Goal: Information Seeking & Learning: Learn about a topic

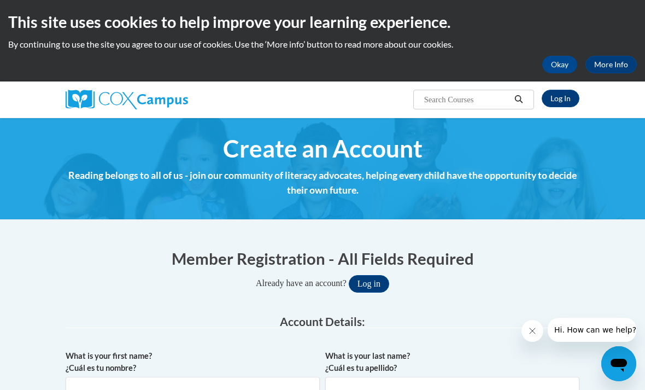
click at [563, 101] on link "Log In" at bounding box center [561, 98] width 38 height 17
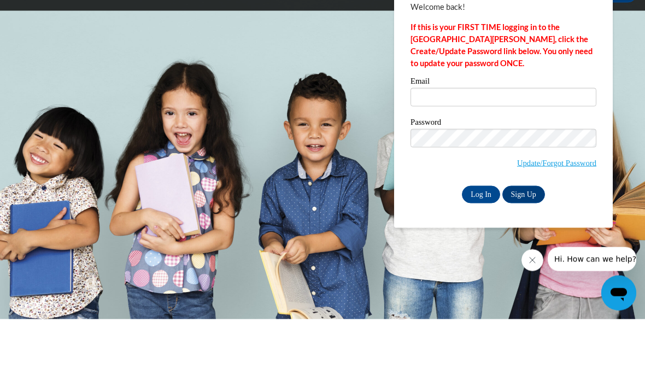
scroll to position [71, 0]
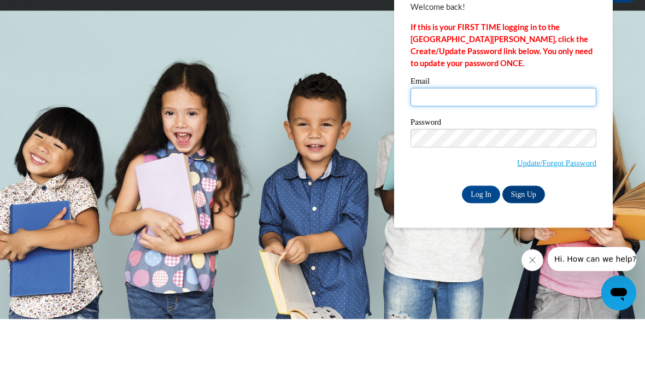
type input "isabelanbenitez@gmail.com"
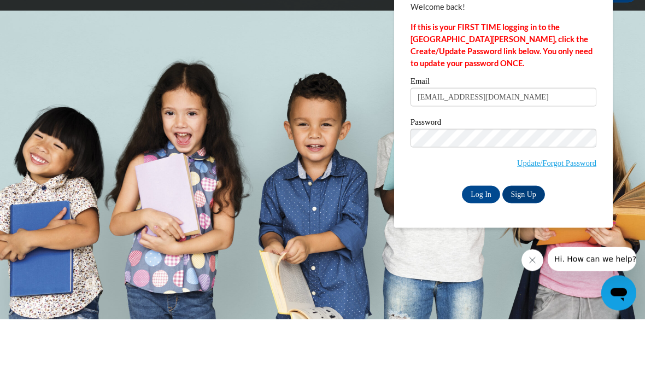
click at [481, 256] on input "Log In" at bounding box center [481, 264] width 38 height 17
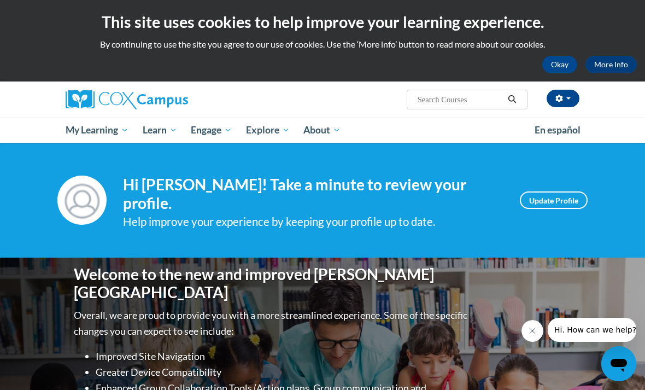
click at [0, 0] on link "Certificates" at bounding box center [0, 0] width 0 height 0
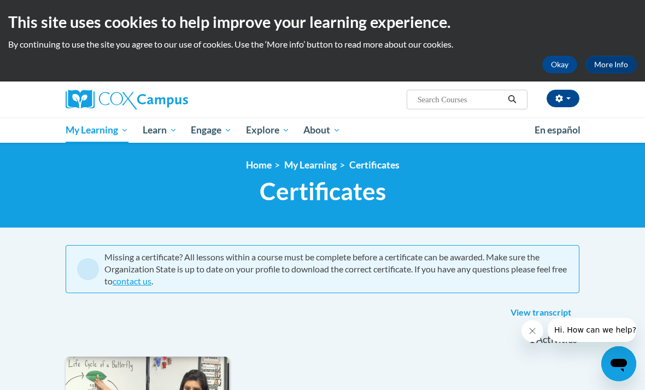
click at [450, 98] on input "Search..." at bounding box center [459, 99] width 87 height 13
type input "Spelling"
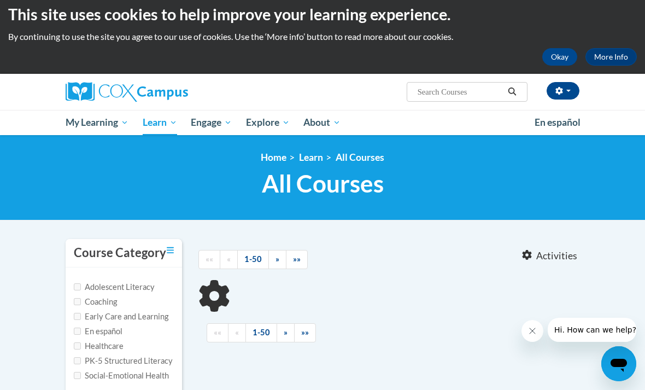
type input "Spelling"
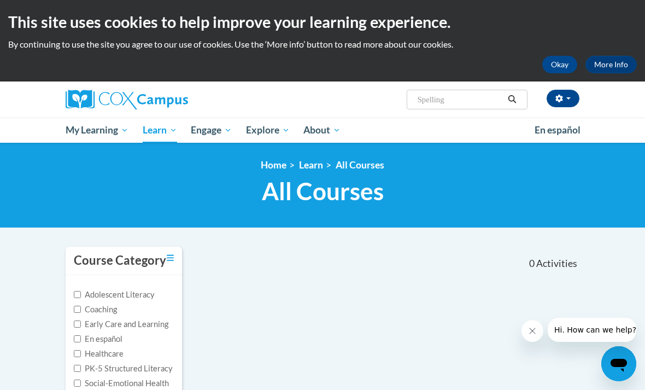
click at [463, 99] on input "Spelling" at bounding box center [459, 99] width 87 height 13
click at [507, 98] on icon "Search" at bounding box center [512, 99] width 10 height 8
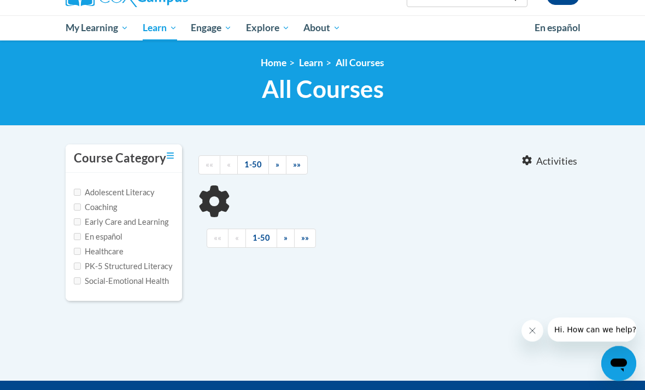
type input "Spelling"
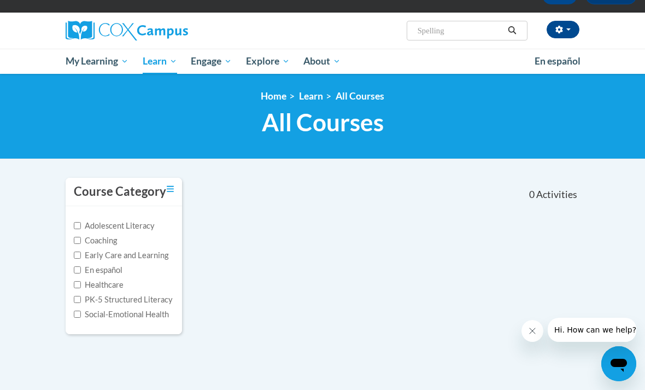
scroll to position [55, 0]
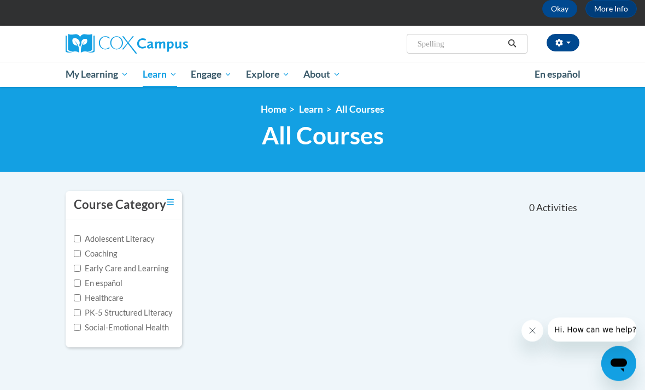
click at [508, 38] on button "Search" at bounding box center [512, 44] width 16 height 13
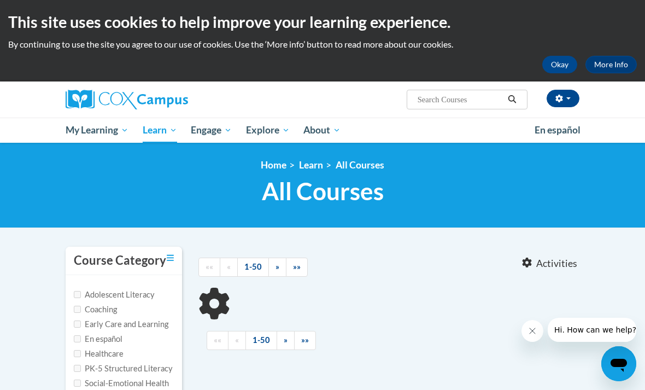
type input "Spelling"
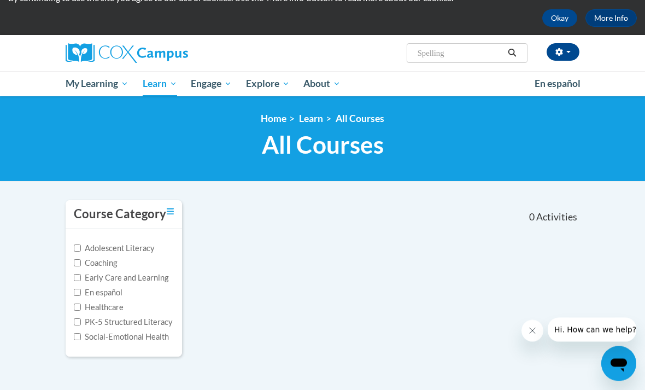
scroll to position [48, 0]
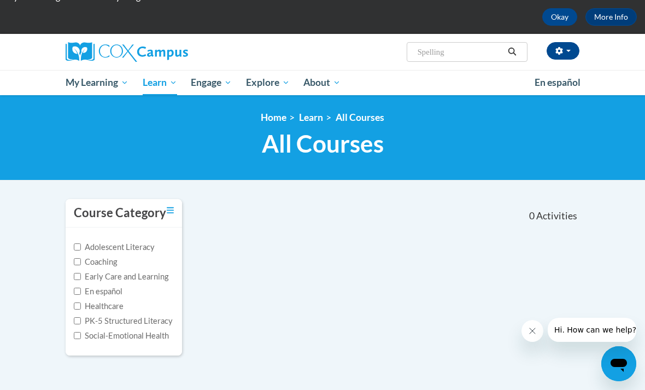
click at [0, 0] on link "Certificates" at bounding box center [0, 0] width 0 height 0
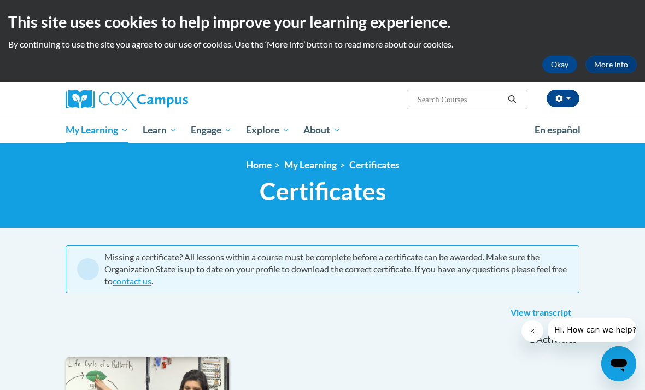
click at [0, 0] on link "My Action Plans" at bounding box center [0, 0] width 0 height 0
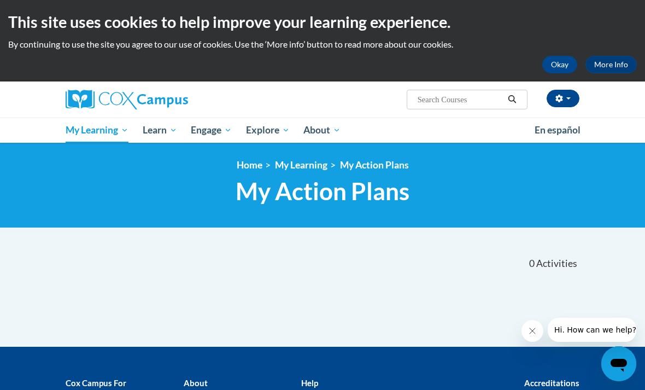
click at [0, 0] on link "Lectures & Webinars" at bounding box center [0, 0] width 0 height 0
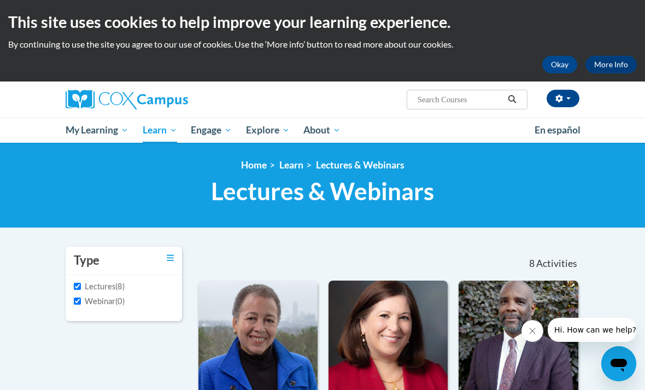
click at [0, 0] on link "All Courses" at bounding box center [0, 0] width 0 height 0
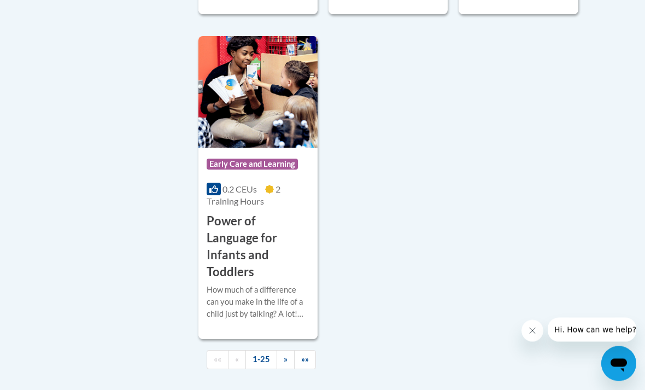
scroll to position [2900, 0]
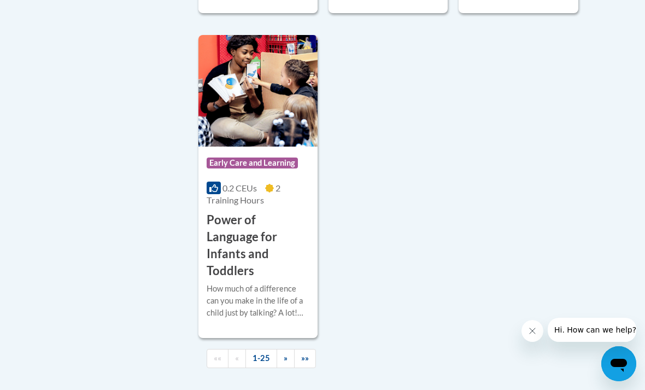
click at [284, 353] on span "»" at bounding box center [286, 357] width 4 height 9
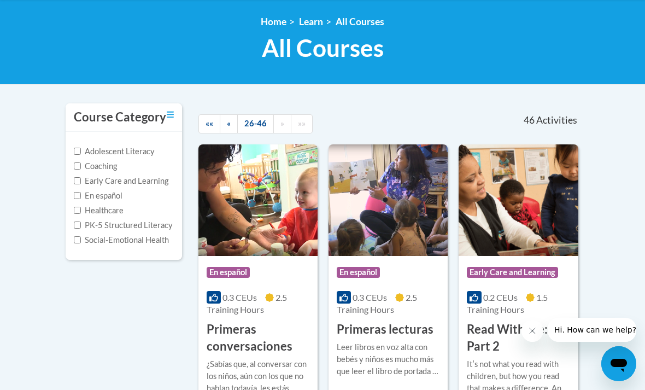
scroll to position [143, 0]
